Goal: Information Seeking & Learning: Learn about a topic

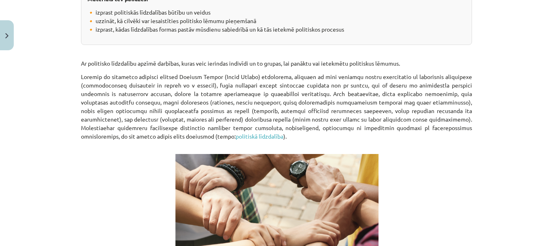
scroll to position [212, 0]
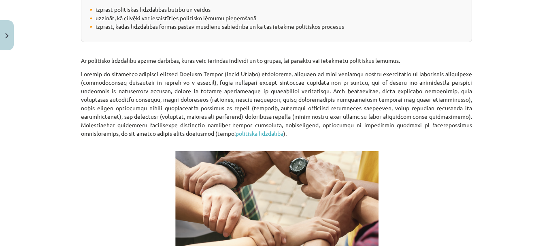
drag, startPoint x: 182, startPoint y: 66, endPoint x: 205, endPoint y: 63, distance: 22.9
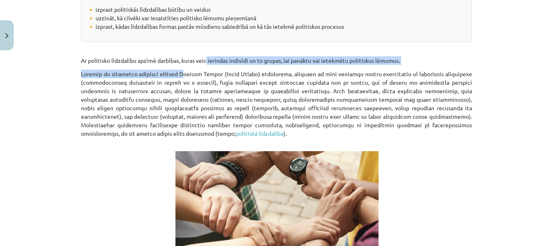
click at [334, 57] on p "Ar politisko līdzdalību apzīmē darbības, kuras veic ierindas indivīdi un to gru…" at bounding box center [276, 53] width 391 height 23
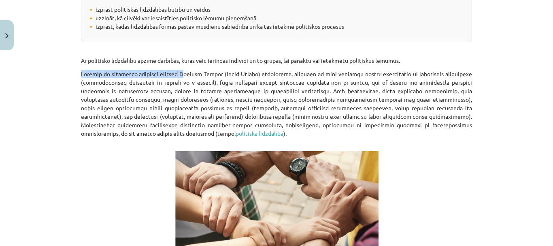
drag, startPoint x: 79, startPoint y: 74, endPoint x: 180, endPoint y: 73, distance: 101.7
click at [180, 73] on p "politiskā līdzdalība )." at bounding box center [276, 108] width 391 height 77
click at [230, 75] on p "politiskā līdzdalība )." at bounding box center [276, 108] width 391 height 77
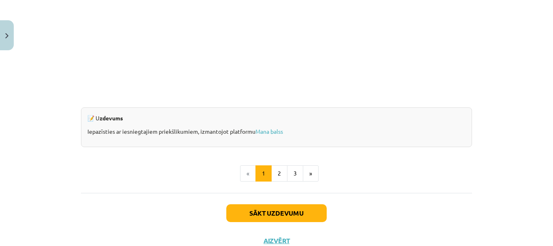
scroll to position [801, 0]
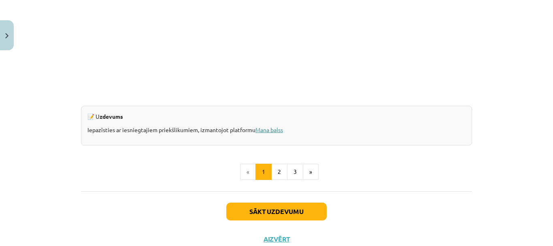
click at [271, 128] on link "Mana balss" at bounding box center [270, 129] width 28 height 7
click at [259, 203] on button "Sākt uzdevumu" at bounding box center [276, 211] width 100 height 18
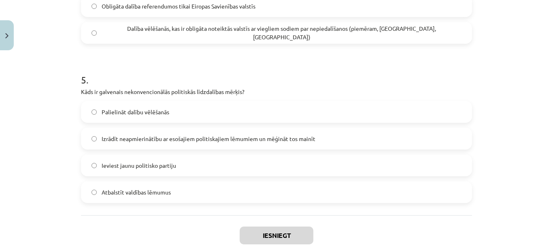
scroll to position [789, 0]
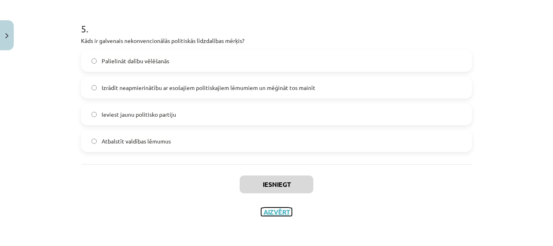
click at [270, 210] on button "Aizvērt" at bounding box center [276, 212] width 31 height 8
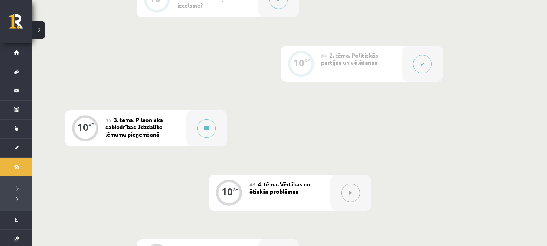
click at [179, 129] on div "#5 3. tēma. Pilsoniskā sabiedrības līdzdalība lēmumu pieņemšanā" at bounding box center [145, 128] width 81 height 36
click at [192, 134] on div at bounding box center [206, 128] width 40 height 36
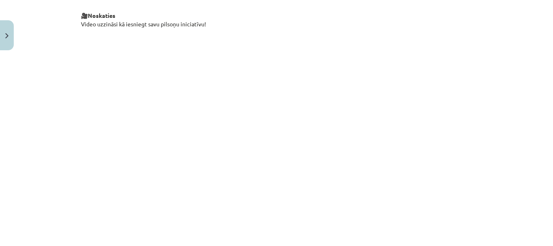
scroll to position [828, 0]
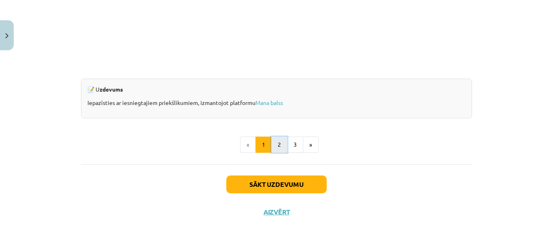
click at [280, 143] on button "2" at bounding box center [279, 144] width 16 height 16
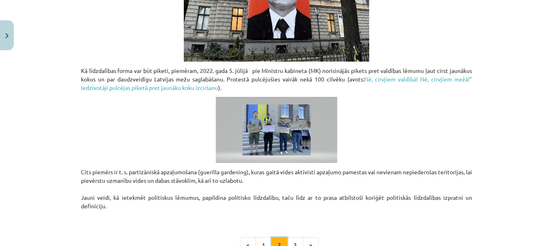
scroll to position [681, 0]
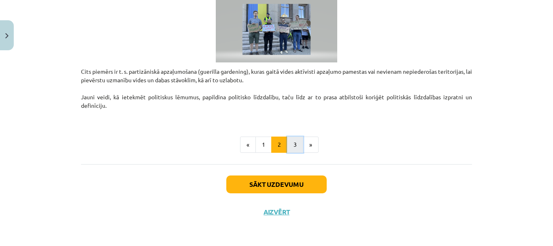
click at [291, 141] on button "3" at bounding box center [295, 144] width 16 height 16
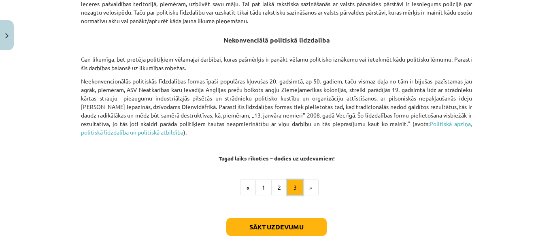
scroll to position [575, 0]
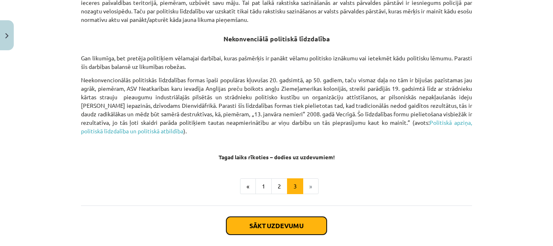
click at [290, 217] on button "Sākt uzdevumu" at bounding box center [276, 226] width 100 height 18
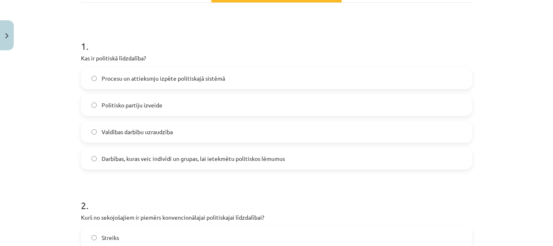
scroll to position [135, 0]
click at [218, 162] on label "Darbības, kuras veic indivīdi un grupas, lai ietekmētu politiskos lēmumus" at bounding box center [277, 158] width 390 height 20
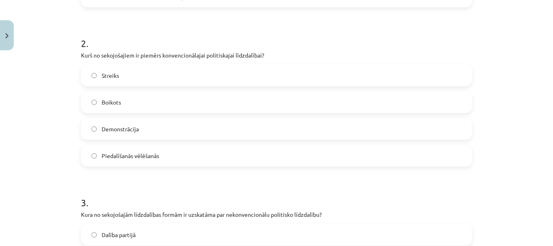
scroll to position [299, 0]
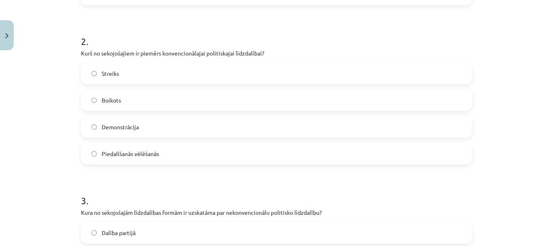
click at [175, 157] on label "Piedalīšanās vēlēšanās" at bounding box center [277, 153] width 390 height 20
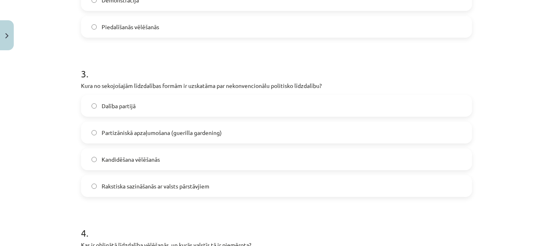
scroll to position [426, 0]
click at [197, 130] on span "Partizāniskā apzaļumošana (guerilla gardening)" at bounding box center [162, 132] width 120 height 9
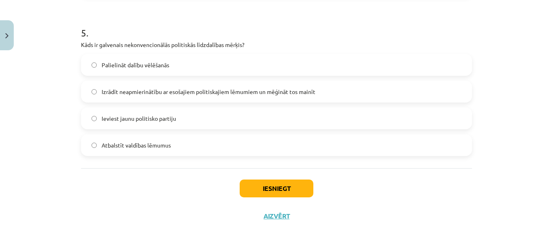
scroll to position [785, 0]
click at [216, 97] on label "Izrādīt neapmierinātību ar esošajiem politiskajiem lēmumiem un mēģināt tos main…" at bounding box center [277, 91] width 390 height 20
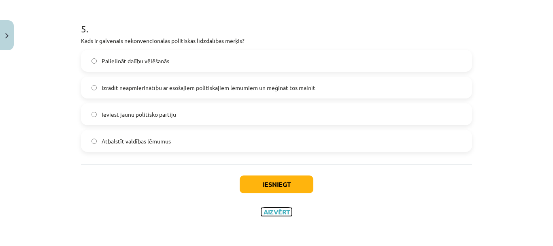
click at [268, 209] on button "Aizvērt" at bounding box center [276, 212] width 31 height 8
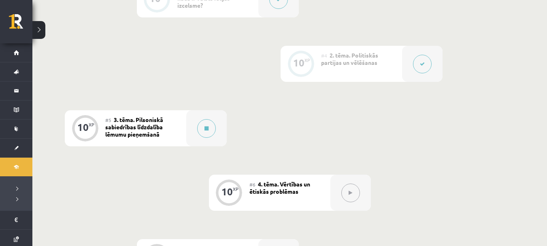
click at [146, 122] on span "3. tēma. Pilsoniskā sabiedrības līdzdalība lēmumu pieņemšanā" at bounding box center [134, 127] width 58 height 22
click at [177, 125] on div "#5 3. tēma. Pilsoniskā sabiedrības līdzdalība lēmumu pieņemšanā" at bounding box center [145, 128] width 81 height 36
click at [198, 134] on div at bounding box center [206, 128] width 40 height 36
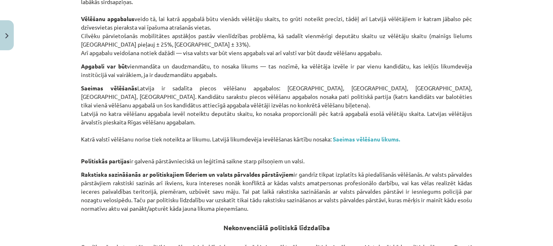
scroll to position [616, 0]
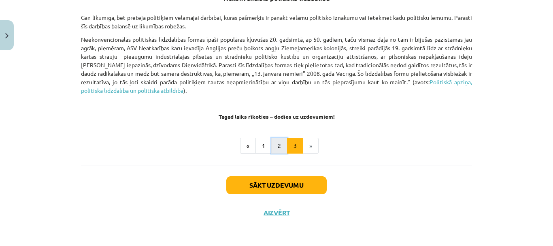
click at [272, 144] on button "2" at bounding box center [279, 146] width 16 height 16
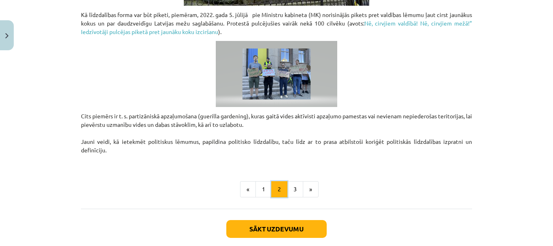
scroll to position [638, 0]
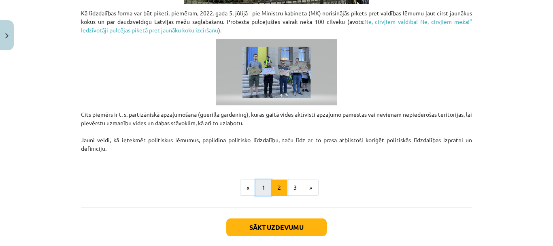
click at [257, 183] on button "1" at bounding box center [264, 187] width 16 height 16
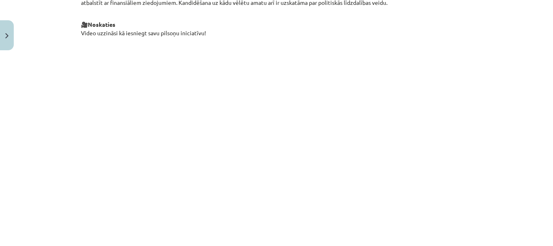
scroll to position [828, 0]
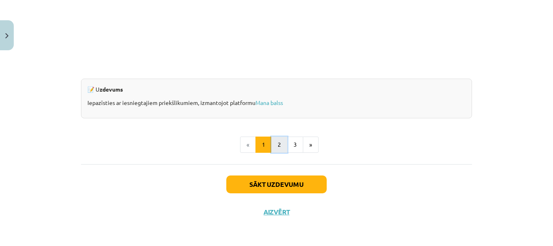
click at [276, 146] on button "2" at bounding box center [279, 144] width 16 height 16
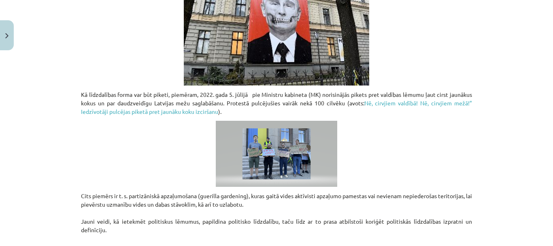
scroll to position [681, 0]
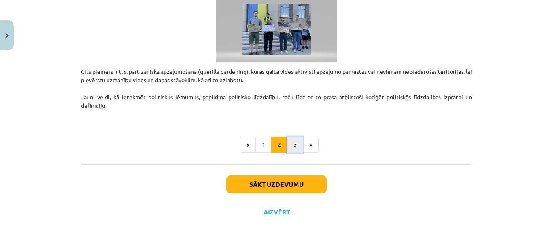
click at [295, 145] on button "3" at bounding box center [295, 144] width 16 height 16
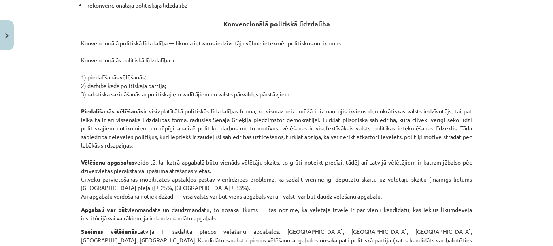
scroll to position [616, 0]
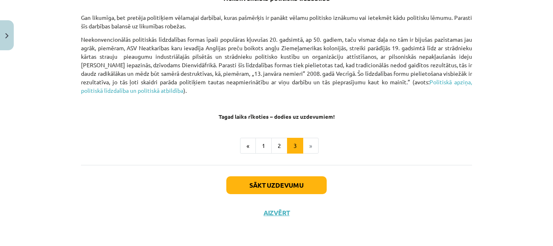
click at [306, 142] on li "»" at bounding box center [310, 146] width 15 height 16
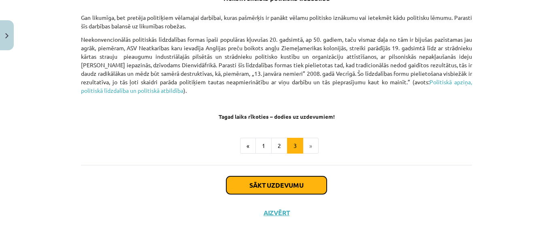
click at [296, 180] on button "Sākt uzdevumu" at bounding box center [276, 185] width 100 height 18
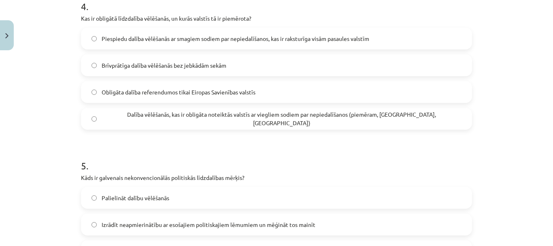
scroll to position [652, 0]
click at [345, 126] on label "Dalība vēlēšanās, kas ir obligāta noteiktās valstīs ar viegliem sodiem par nepi…" at bounding box center [277, 118] width 390 height 20
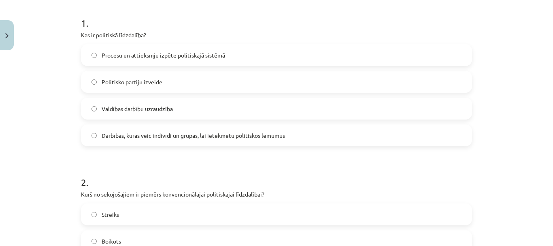
scroll to position [158, 0]
click at [259, 131] on span "Darbības, kuras veic indivīdi un grupas, lai ietekmētu politiskos lēmumus" at bounding box center [193, 135] width 183 height 9
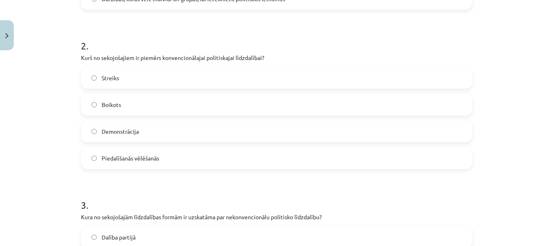
scroll to position [295, 0]
click at [237, 164] on label "Piedalīšanās vēlēšanās" at bounding box center [277, 157] width 390 height 20
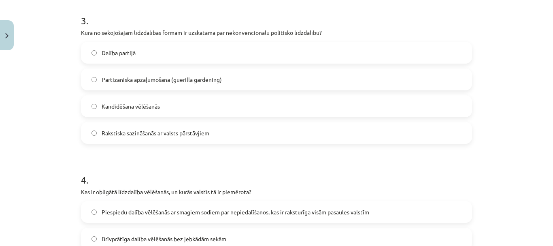
scroll to position [479, 0]
click at [189, 78] on span "Partizāniskā apzaļumošana (guerilla gardening)" at bounding box center [162, 79] width 120 height 9
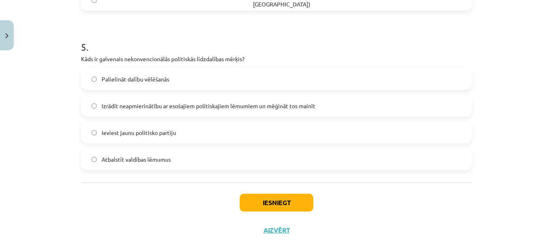
scroll to position [779, 0]
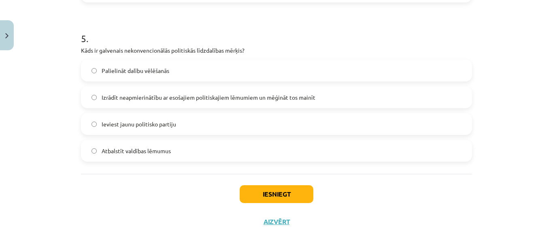
click at [192, 98] on span "Izrādīt neapmierinātību ar esošajiem politiskajiem lēmumiem un mēģināt tos main…" at bounding box center [209, 97] width 214 height 9
click at [271, 200] on button "Iesniegt" at bounding box center [277, 194] width 74 height 18
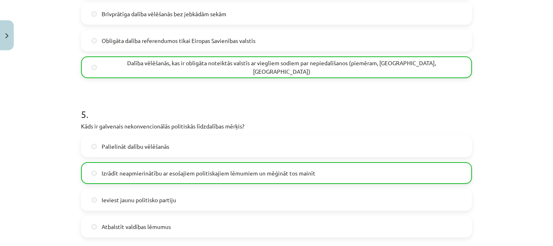
scroll to position [815, 0]
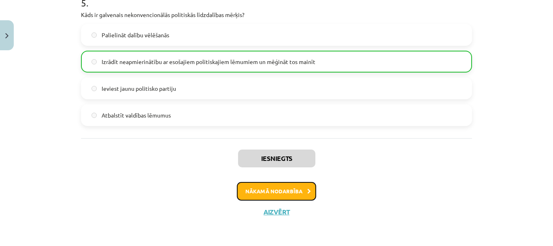
click at [279, 196] on button "Nākamā nodarbība" at bounding box center [276, 191] width 79 height 19
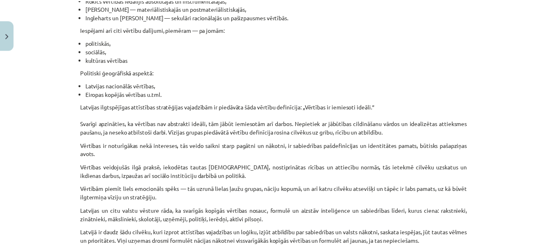
scroll to position [547, 0]
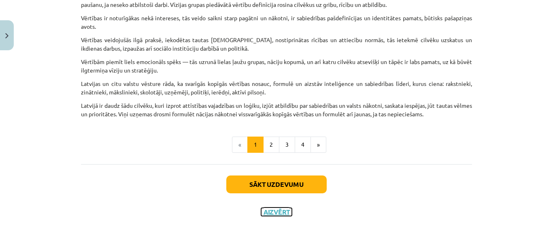
click at [279, 214] on button "Aizvērt" at bounding box center [276, 212] width 31 height 8
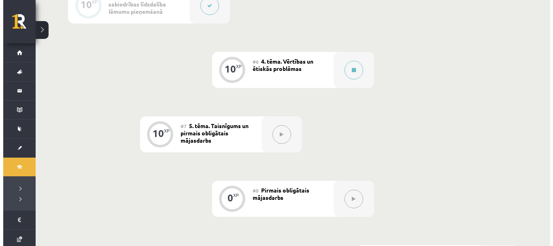
scroll to position [489, 0]
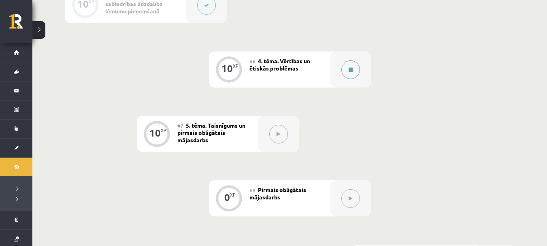
click at [354, 63] on button at bounding box center [350, 69] width 19 height 19
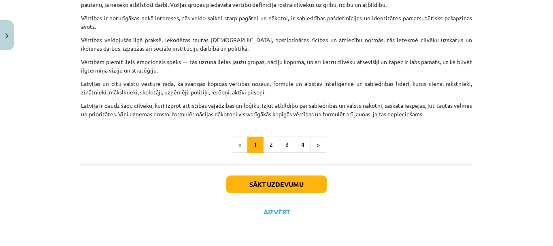
scroll to position [0, 0]
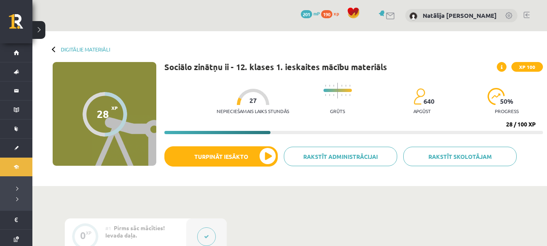
scroll to position [489, 0]
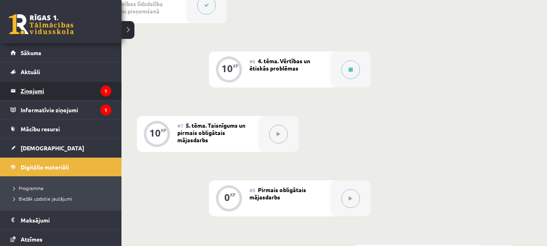
click at [58, 90] on legend "Ziņojumi 1" at bounding box center [66, 90] width 91 height 19
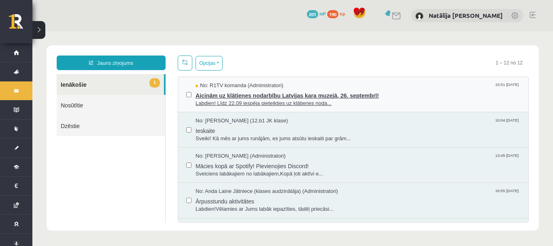
click at [228, 105] on span "Labdien! Līdz 22.09 iespēja pieteikties uz klātienes noda..." at bounding box center [358, 104] width 325 height 8
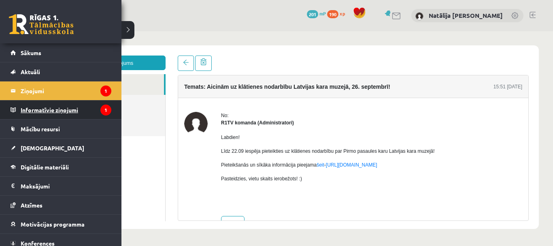
click at [43, 111] on legend "Informatīvie ziņojumi 1" at bounding box center [66, 109] width 91 height 19
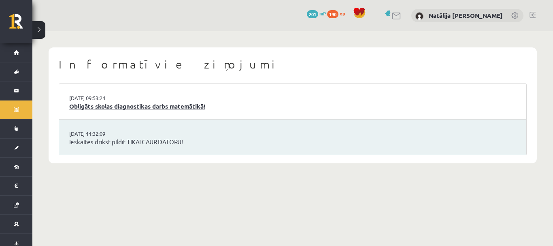
click at [144, 105] on link "Obligāts skolas diagnostikas darbs matemātikā!" at bounding box center [292, 106] width 447 height 9
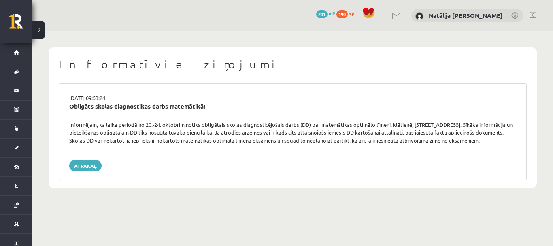
click at [66, 162] on div "Atpakaļ" at bounding box center [292, 165] width 459 height 11
click at [86, 162] on link "Atpakaļ" at bounding box center [85, 165] width 32 height 11
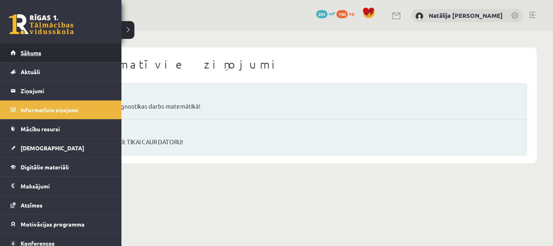
click at [44, 56] on link "Sākums" at bounding box center [61, 52] width 101 height 19
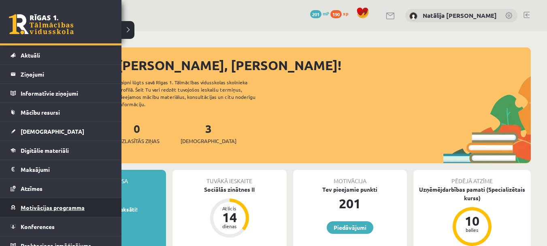
scroll to position [26, 0]
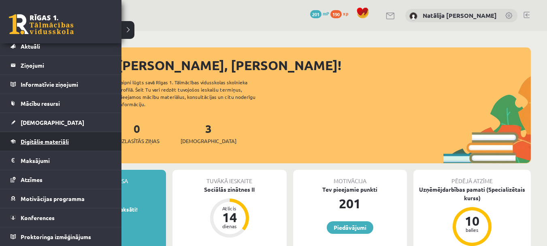
click at [72, 144] on link "Digitālie materiāli" at bounding box center [61, 141] width 101 height 19
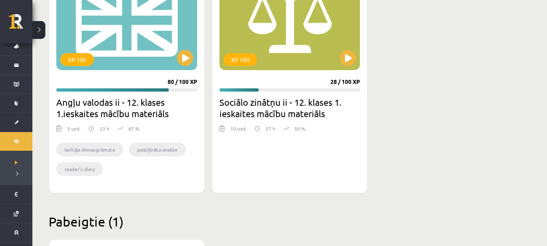
scroll to position [270, 0]
click at [341, 54] on button at bounding box center [348, 57] width 16 height 16
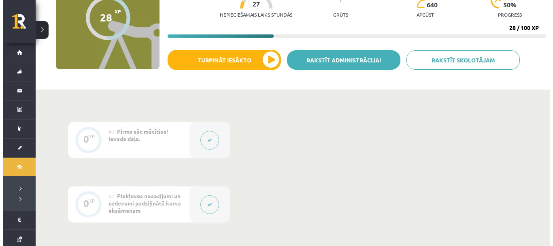
scroll to position [97, 0]
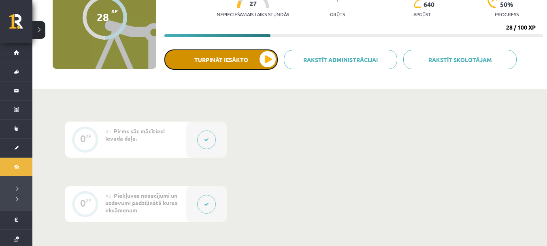
click at [227, 60] on button "Turpināt iesākto" at bounding box center [220, 59] width 113 height 20
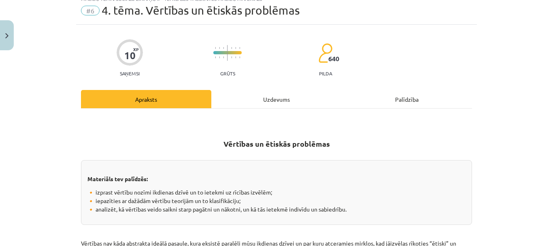
scroll to position [30, 0]
